Goal: Information Seeking & Learning: Learn about a topic

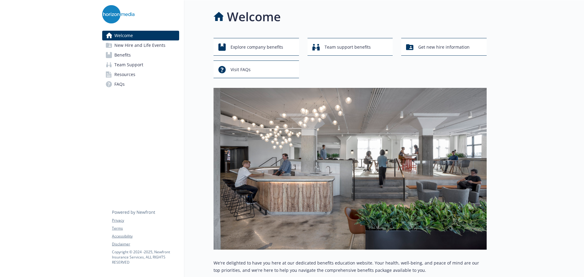
click at [139, 57] on link "Benefits" at bounding box center [140, 55] width 77 height 10
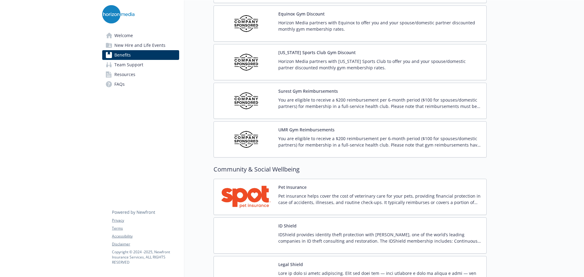
scroll to position [1493, 0]
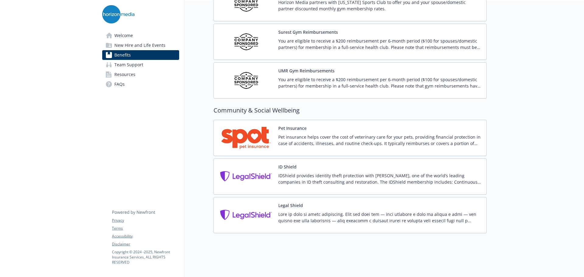
click at [298, 127] on div "Pet Insurance Pet insurance helps cover the cost of veterinary care for your pe…" at bounding box center [379, 138] width 203 height 26
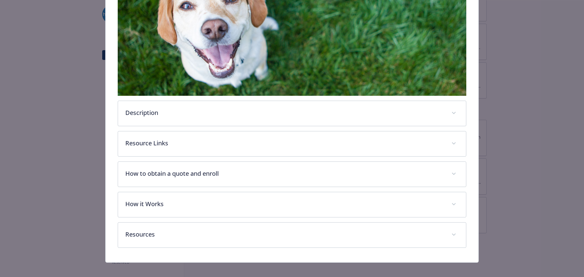
scroll to position [156, 0]
